Goal: Download file/media

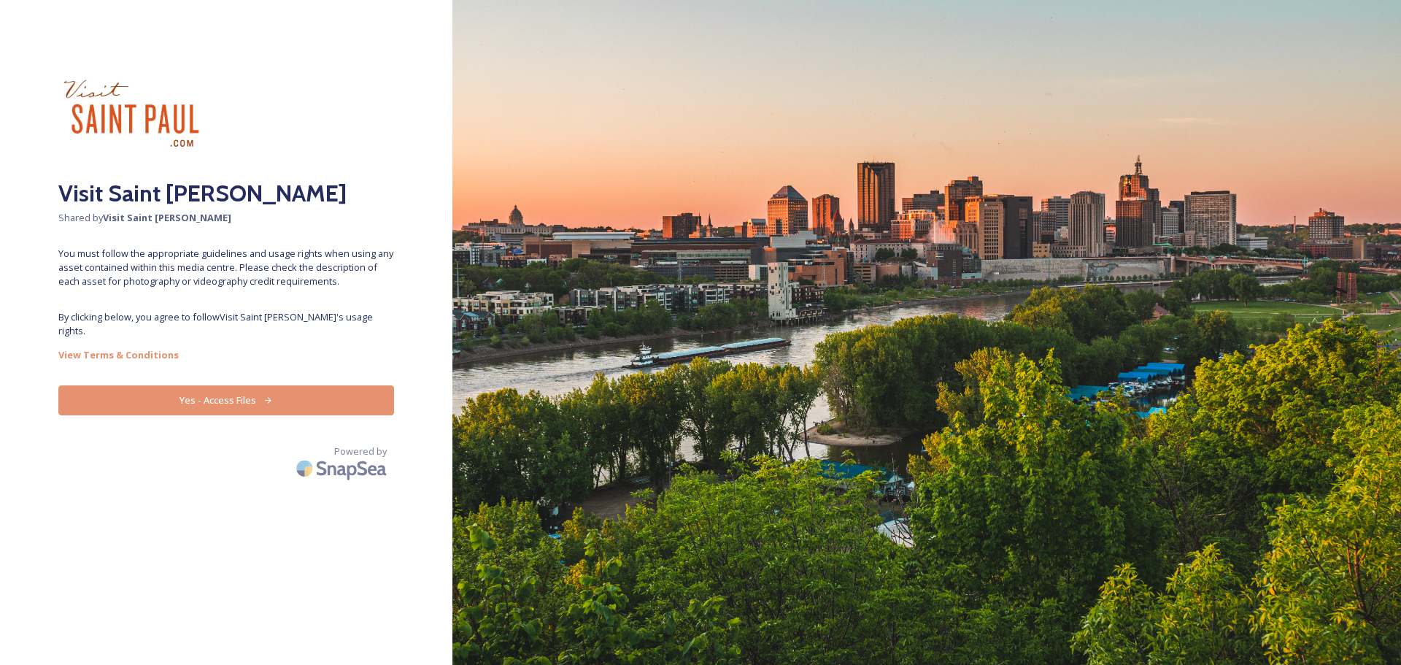
click at [191, 385] on button "Yes - Access Files" at bounding box center [226, 400] width 336 height 30
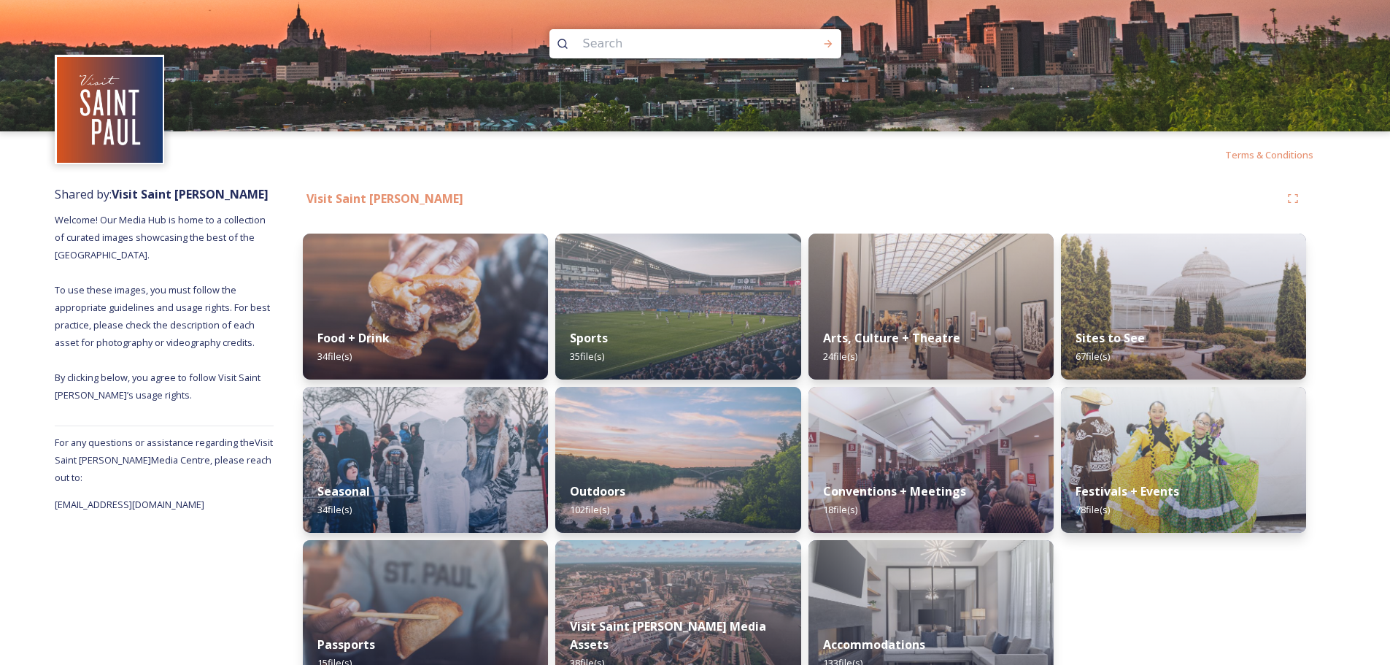
click at [627, 57] on div at bounding box center [695, 65] width 1390 height 131
click at [622, 50] on input at bounding box center [676, 44] width 200 height 32
type input "riverboat"
click at [822, 34] on div at bounding box center [828, 44] width 26 height 26
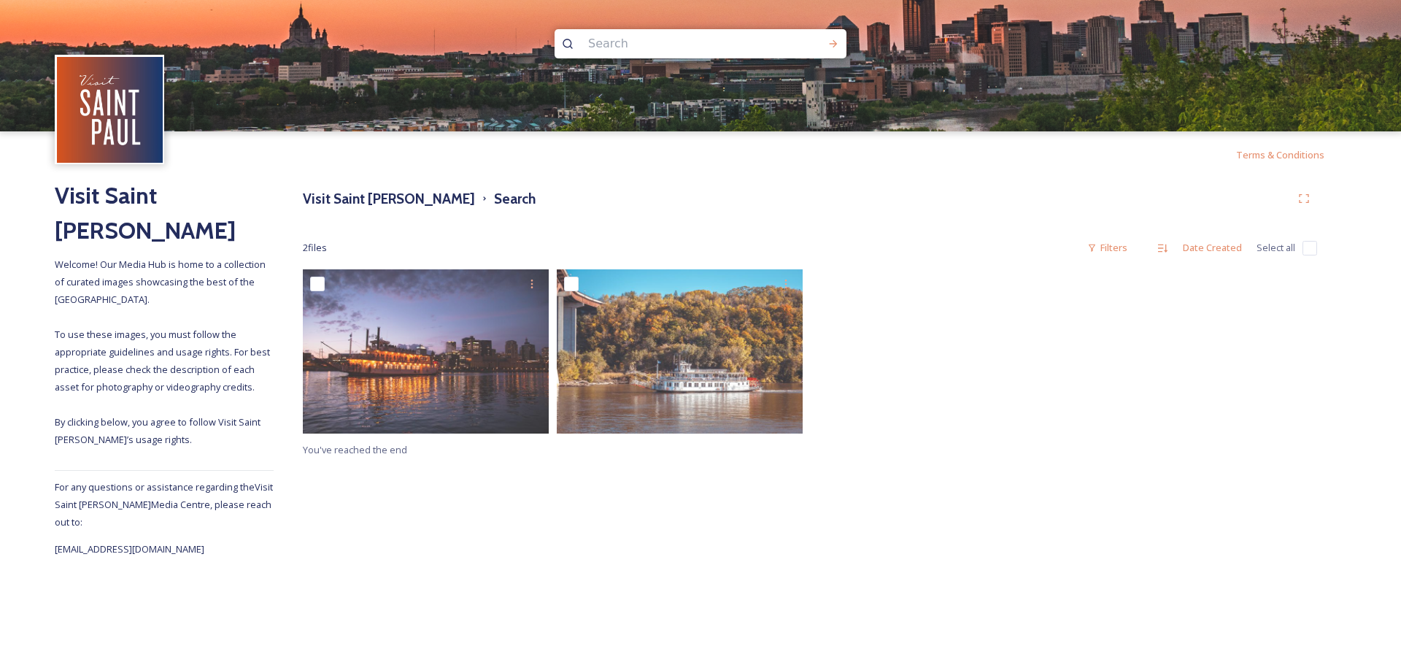
click at [652, 66] on img at bounding box center [700, 65] width 1401 height 131
click at [641, 36] on input at bounding box center [681, 44] width 200 height 32
type input "[PERSON_NAME]"
click at [833, 42] on icon at bounding box center [833, 44] width 12 height 12
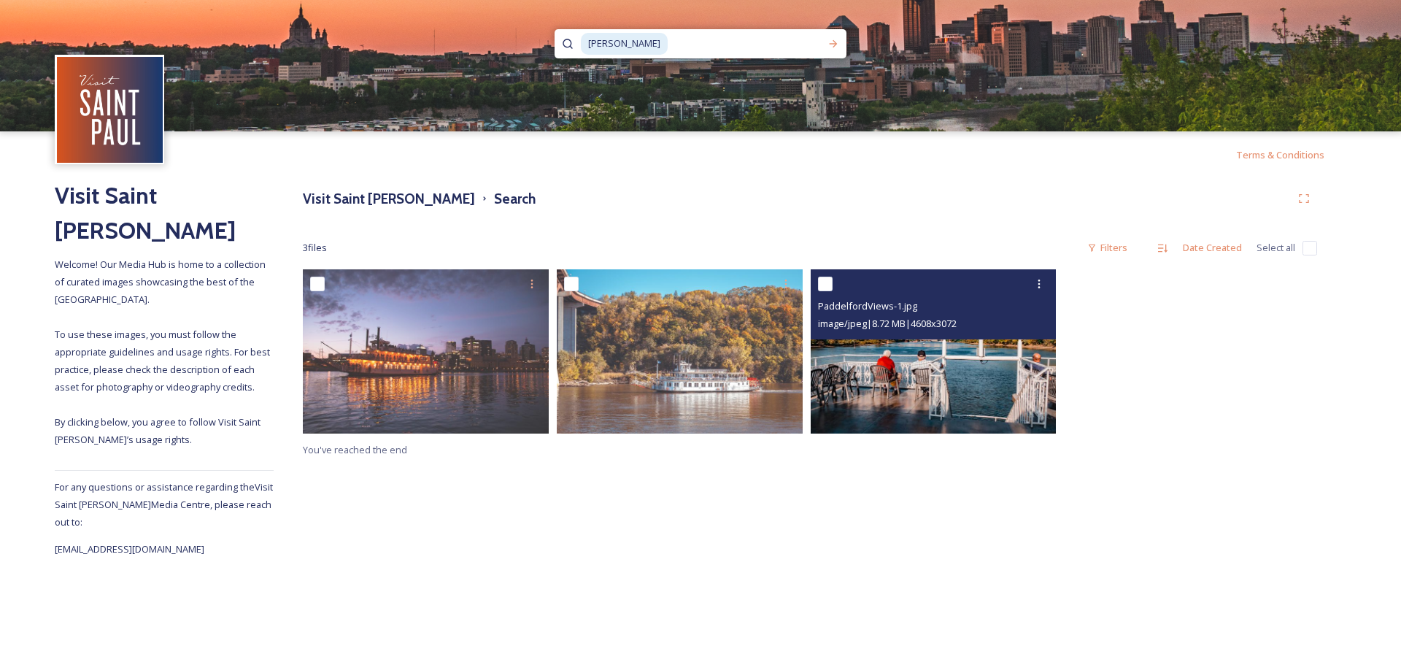
click at [825, 283] on input "checkbox" at bounding box center [825, 284] width 15 height 15
checkbox input "true"
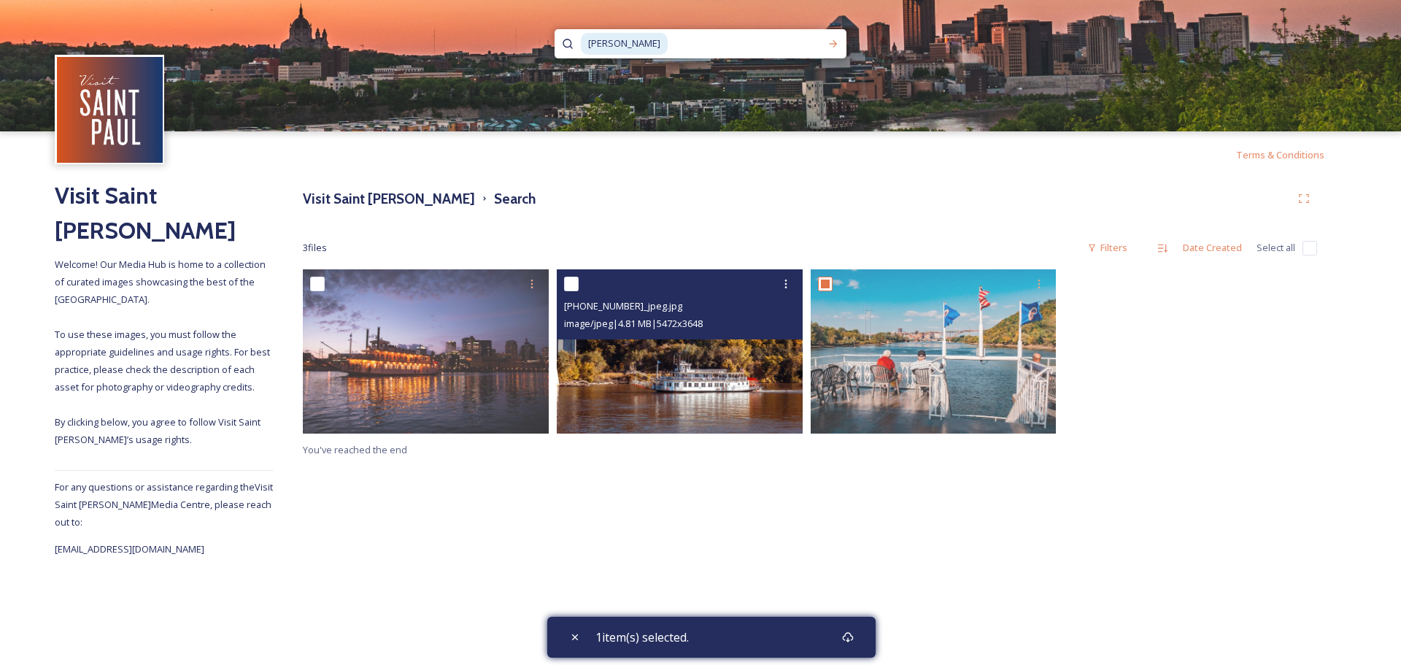
click at [569, 282] on input "checkbox" at bounding box center [571, 284] width 15 height 15
checkbox input "true"
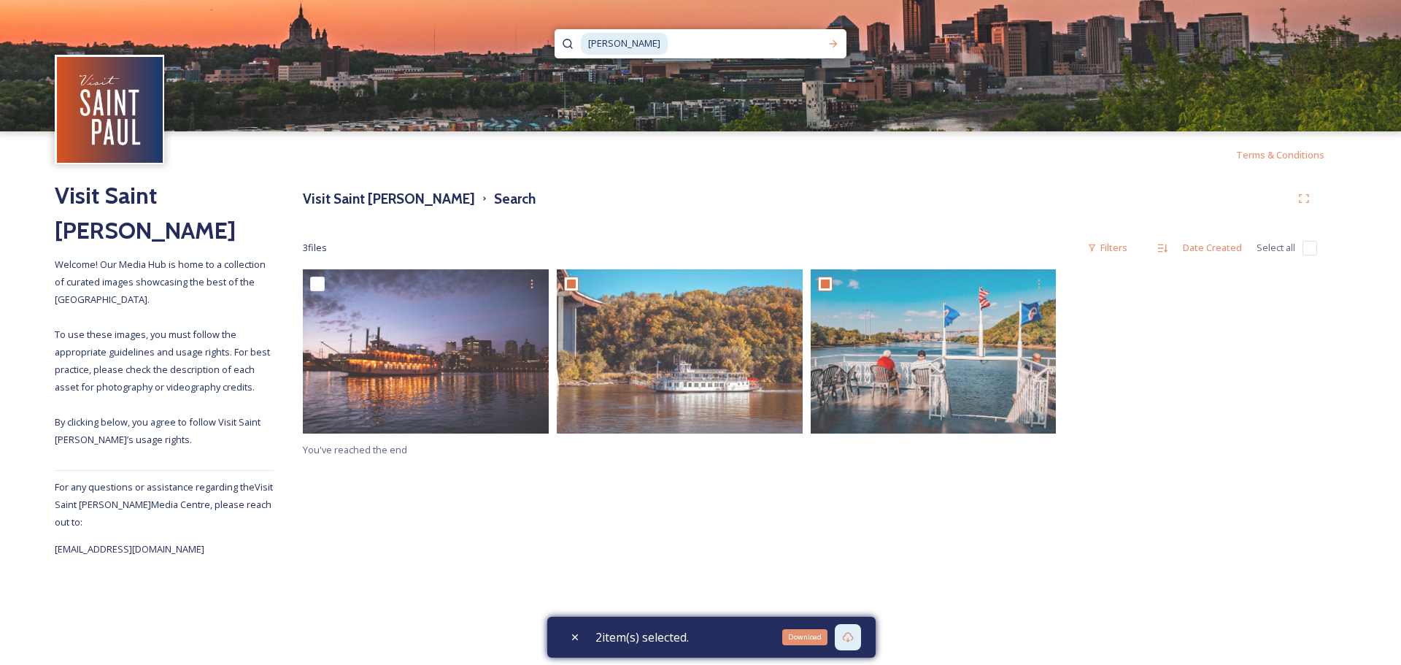
click at [861, 641] on div "Download" at bounding box center [848, 637] width 26 height 26
